Goal: Task Accomplishment & Management: Manage account settings

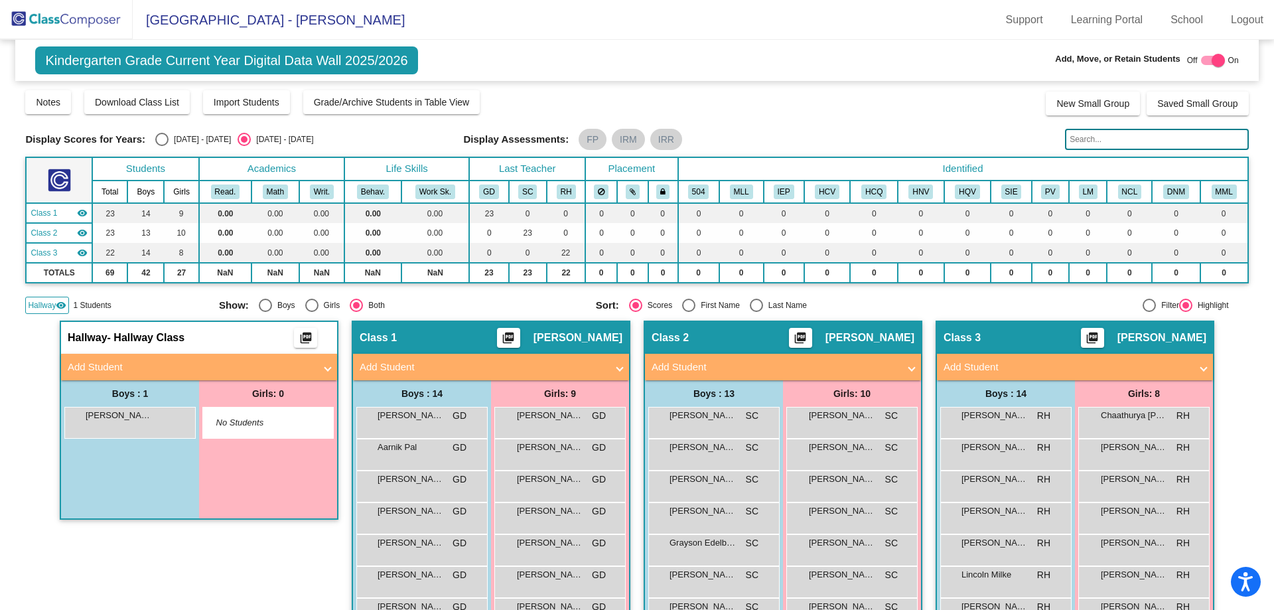
scroll to position [264, 0]
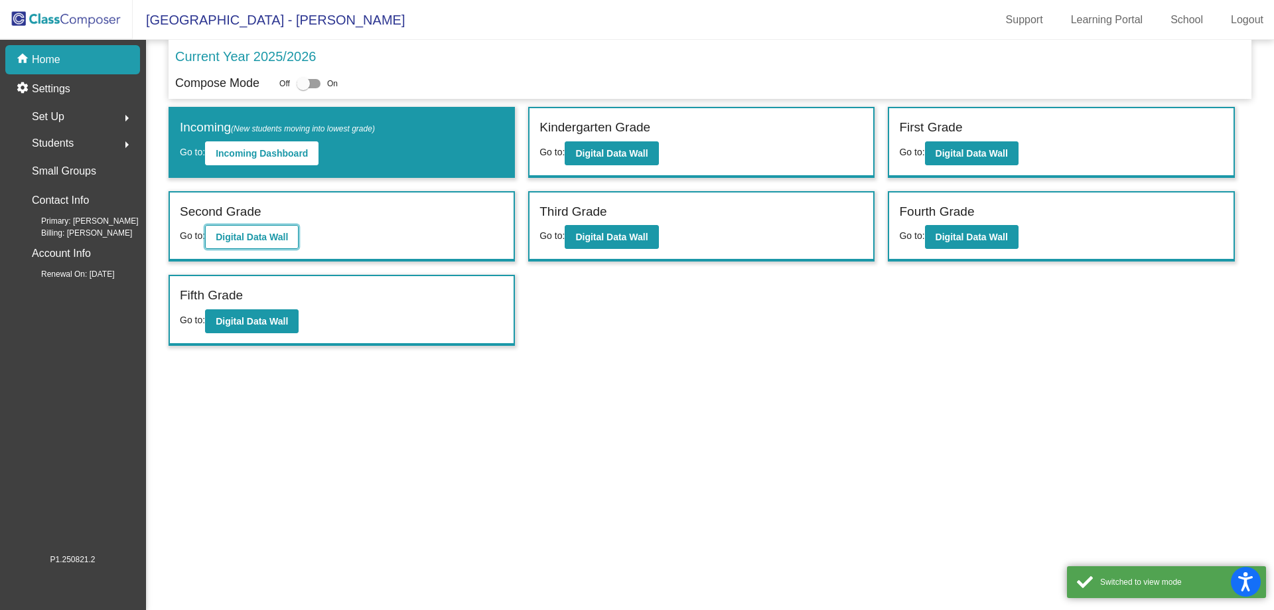
click at [266, 234] on b "Digital Data Wall" at bounding box center [252, 237] width 72 height 11
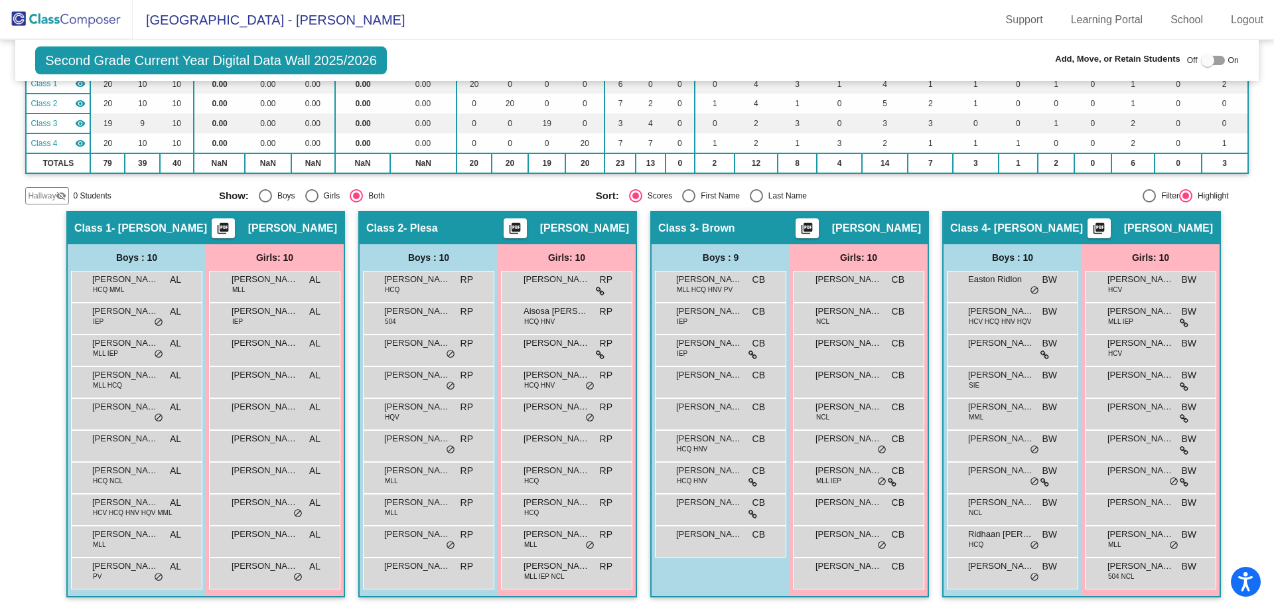
scroll to position [130, 0]
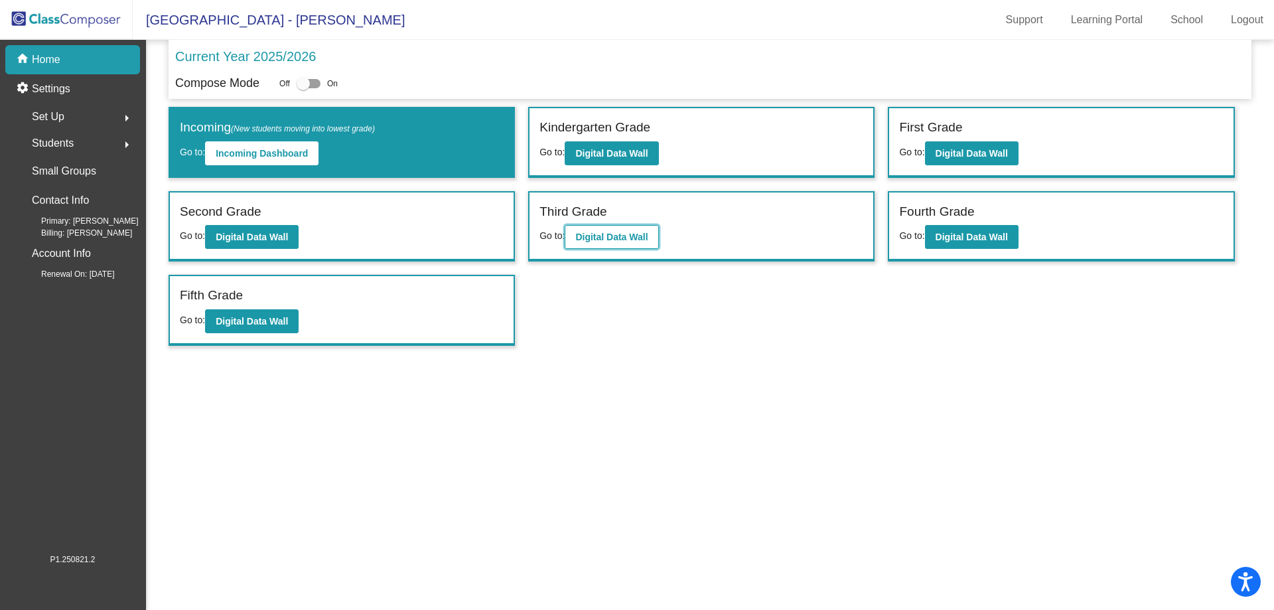
click at [621, 241] on b "Digital Data Wall" at bounding box center [611, 237] width 72 height 11
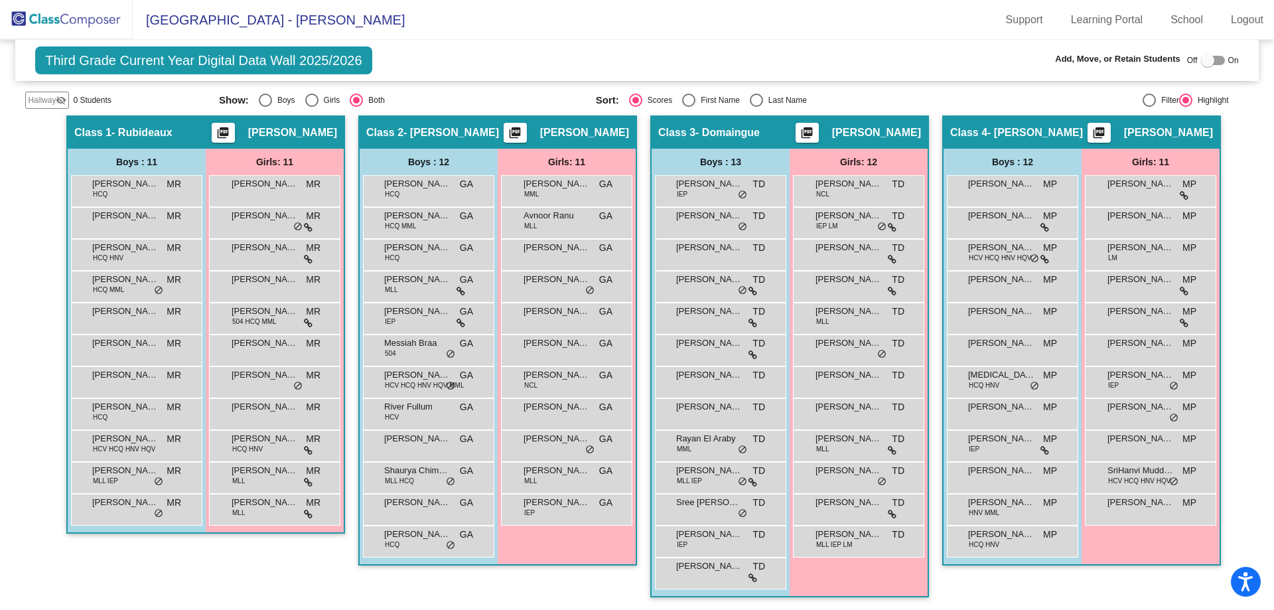
scroll to position [226, 0]
click at [828, 222] on span "IEP LM" at bounding box center [827, 225] width 22 height 10
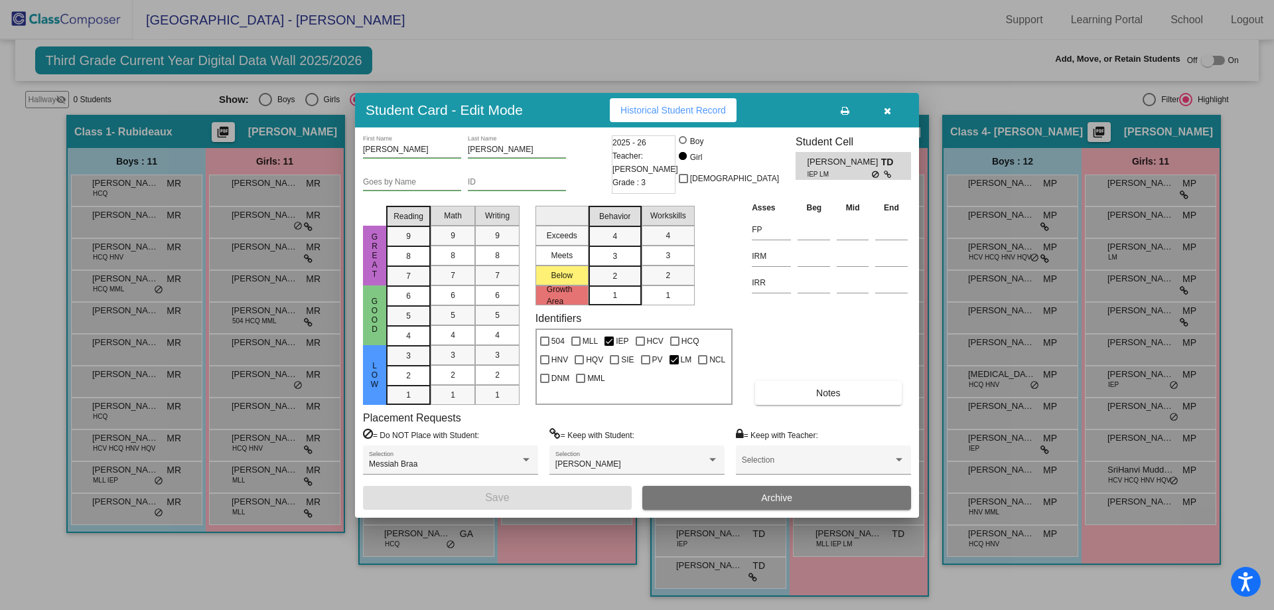
click at [731, 504] on button "Archive" at bounding box center [777, 498] width 269 height 24
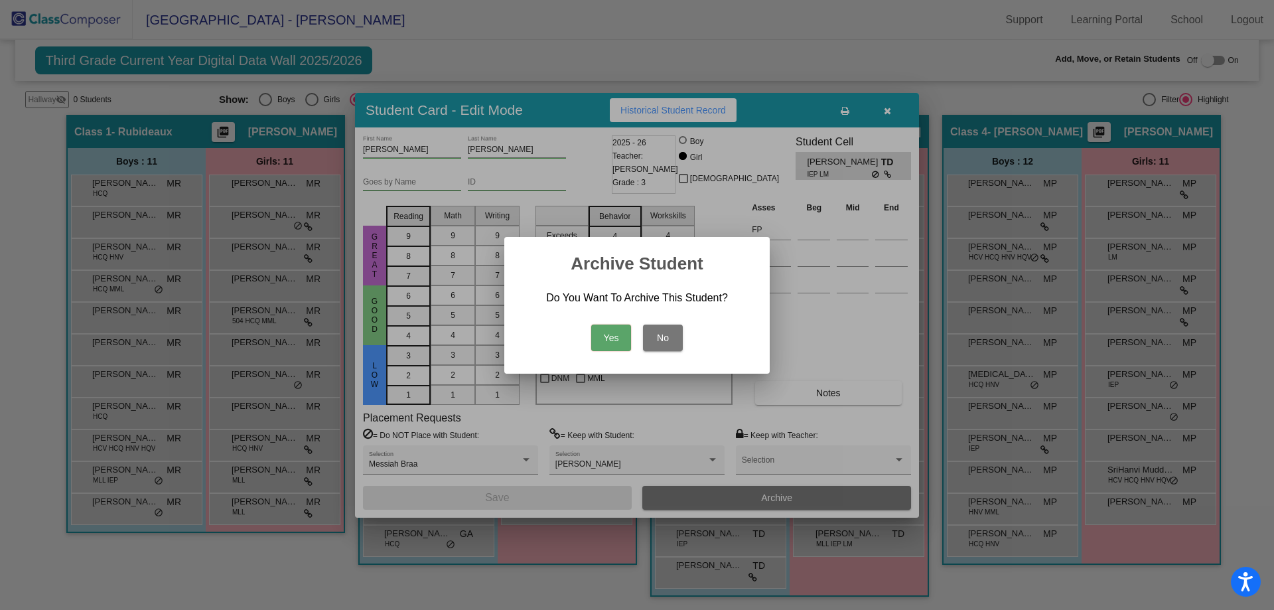
click at [609, 339] on button "Yes" at bounding box center [611, 338] width 40 height 27
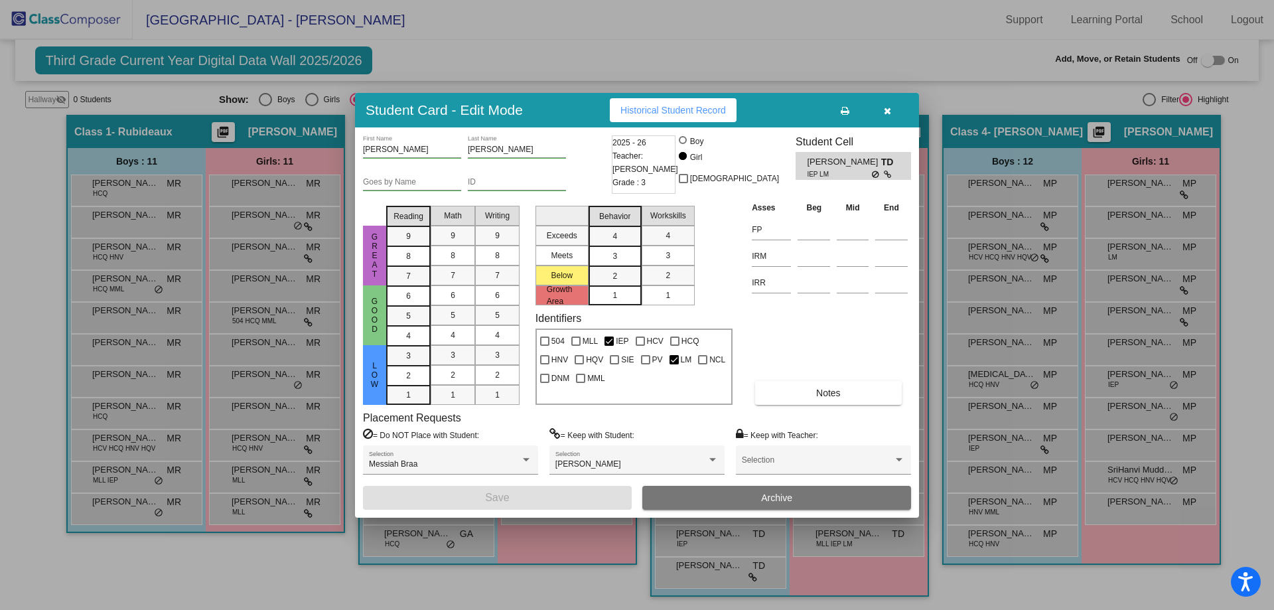
click at [733, 502] on button "Archive" at bounding box center [777, 498] width 269 height 24
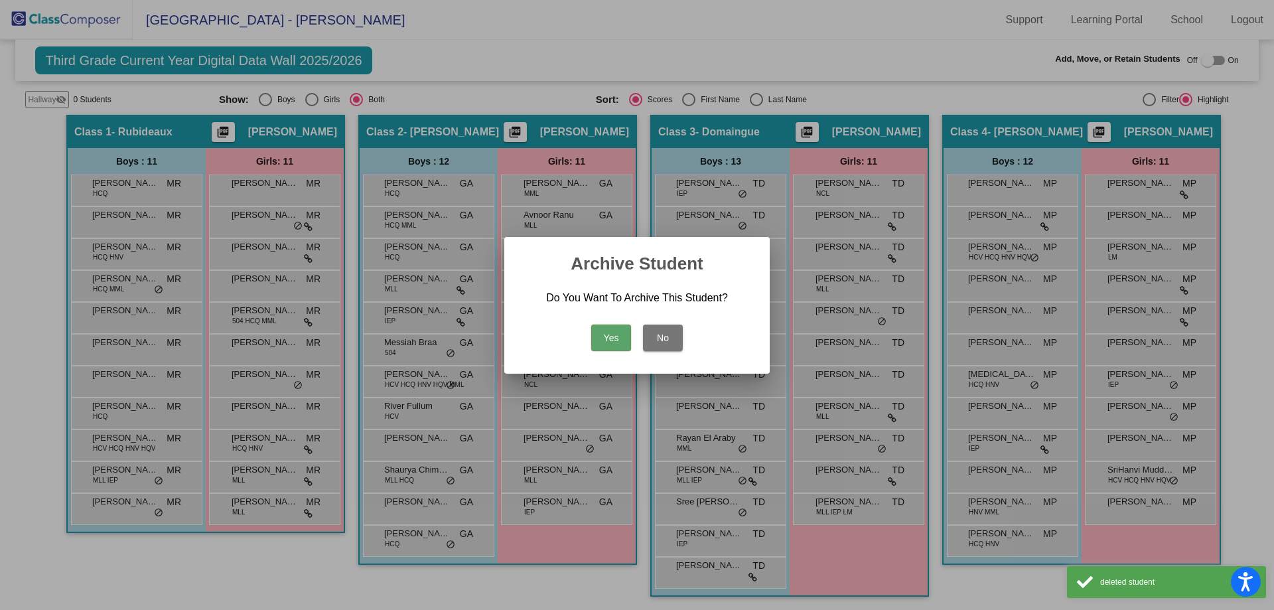
click at [604, 342] on button "Yes" at bounding box center [611, 338] width 40 height 27
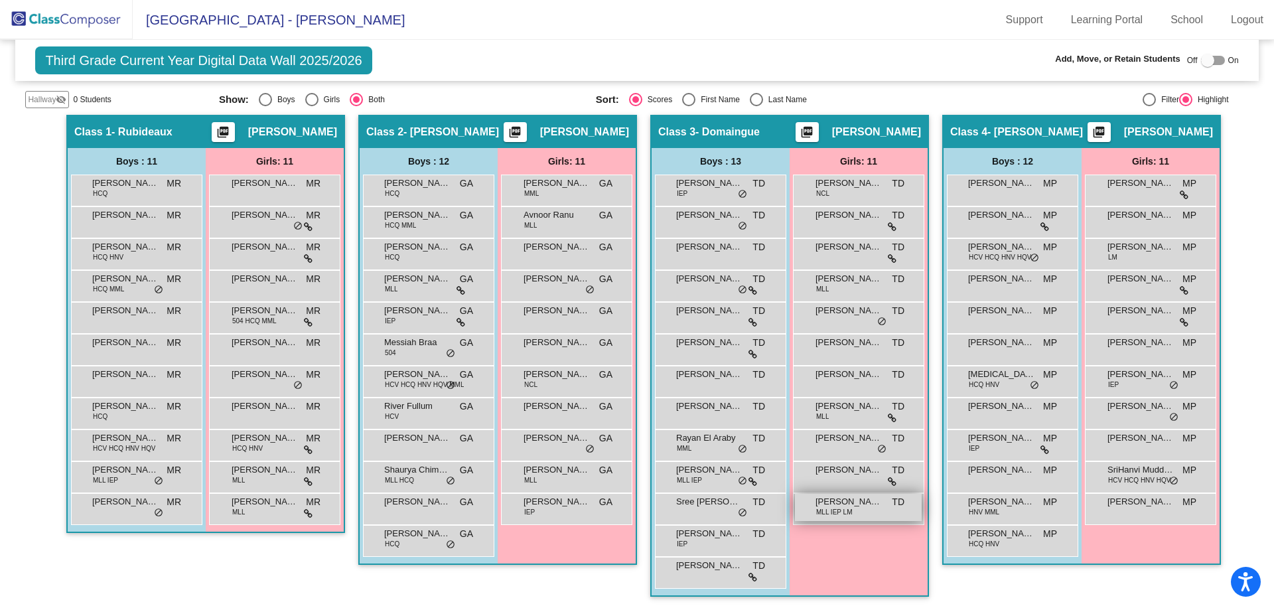
click at [867, 518] on div "[PERSON_NAME] MLL IEP LM TD lock do_not_disturb_alt" at bounding box center [858, 507] width 127 height 27
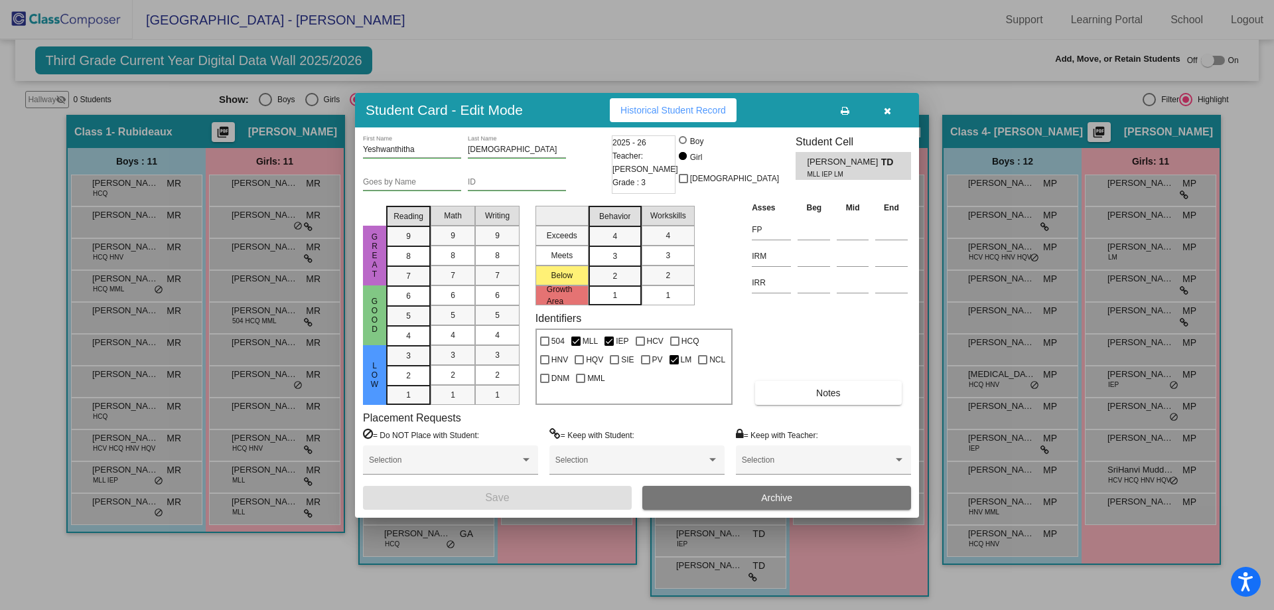
click at [713, 491] on button "Archive" at bounding box center [777, 498] width 269 height 24
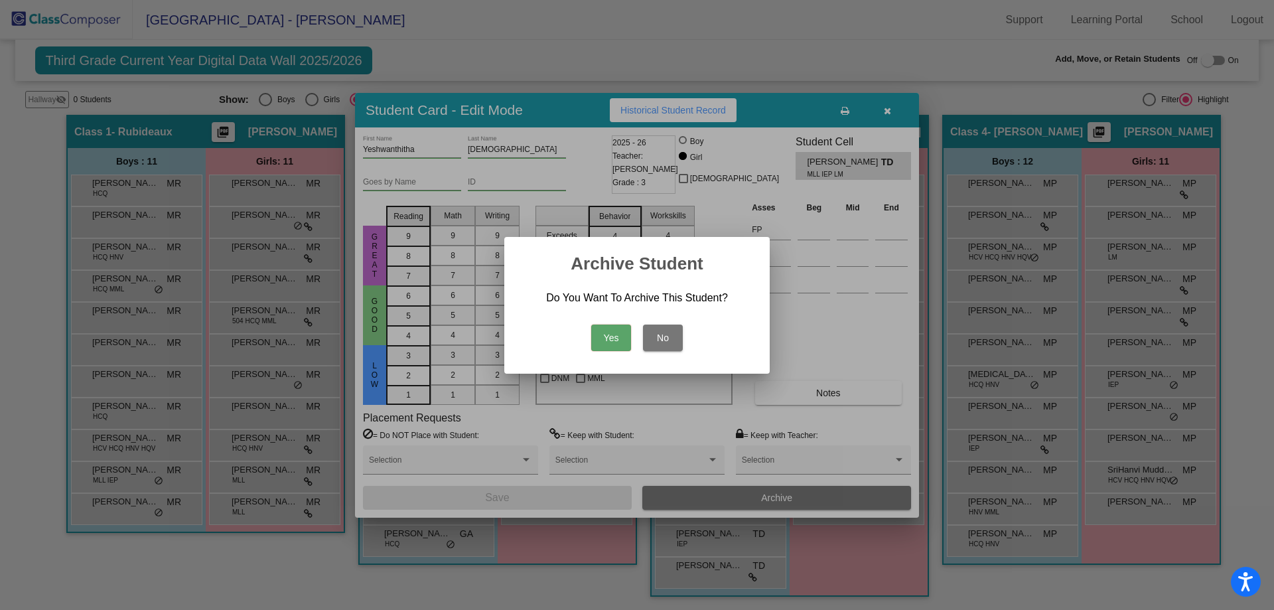
click at [619, 341] on button "Yes" at bounding box center [611, 338] width 40 height 27
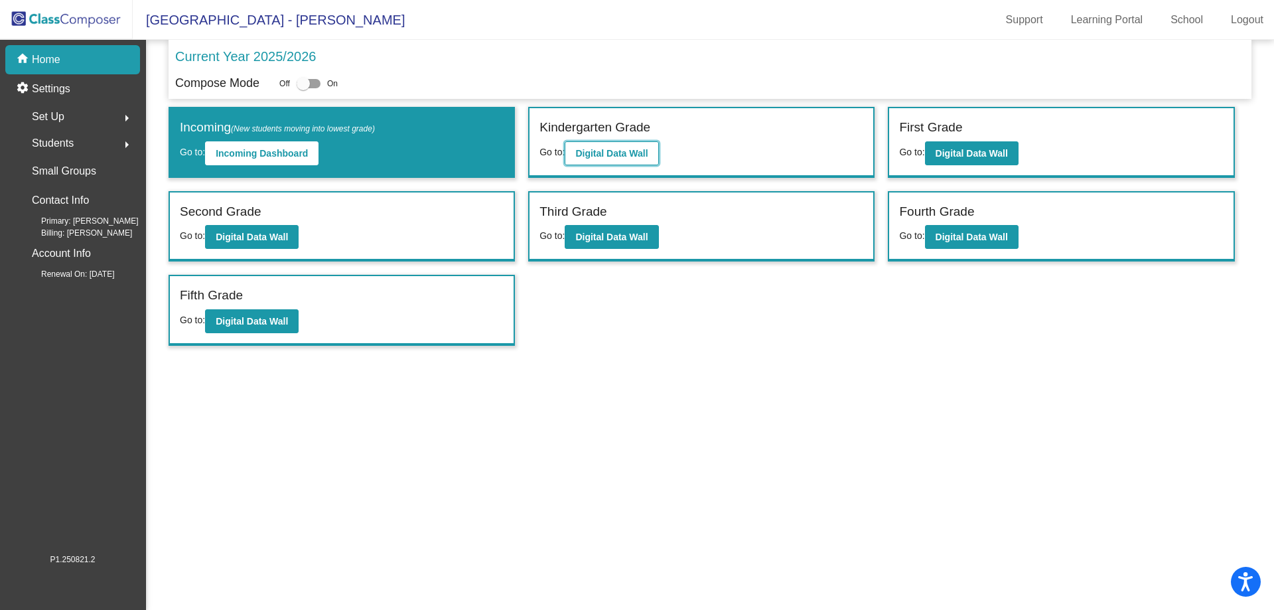
click at [628, 149] on b "Digital Data Wall" at bounding box center [611, 153] width 72 height 11
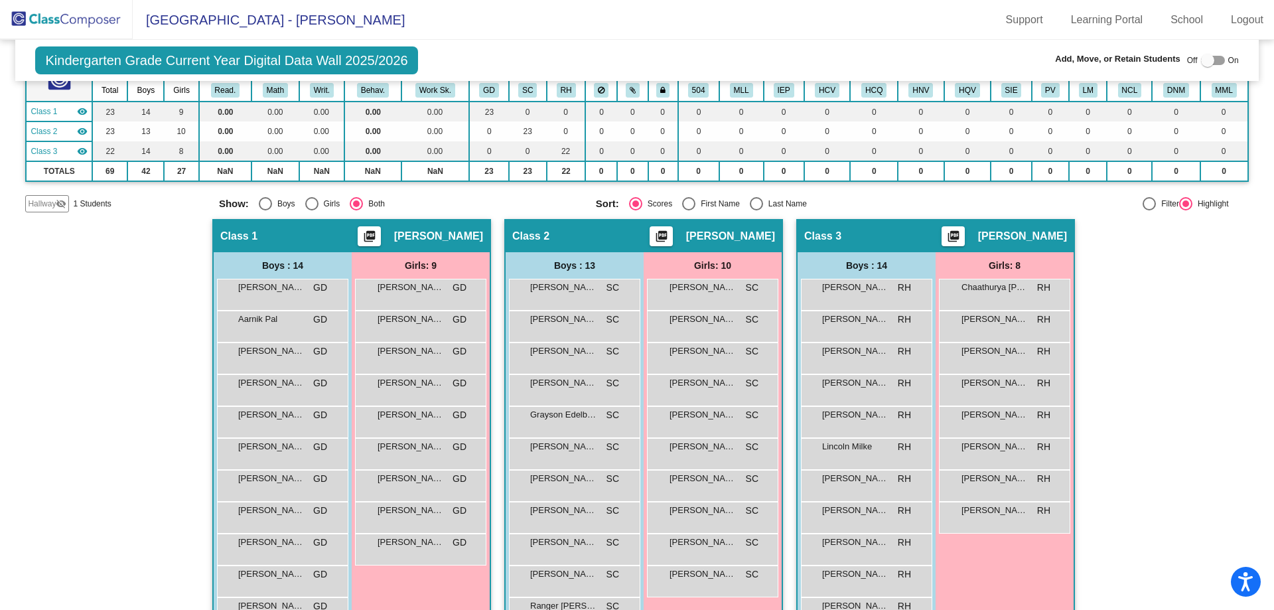
scroll to position [199, 0]
